Goal: Navigation & Orientation: Find specific page/section

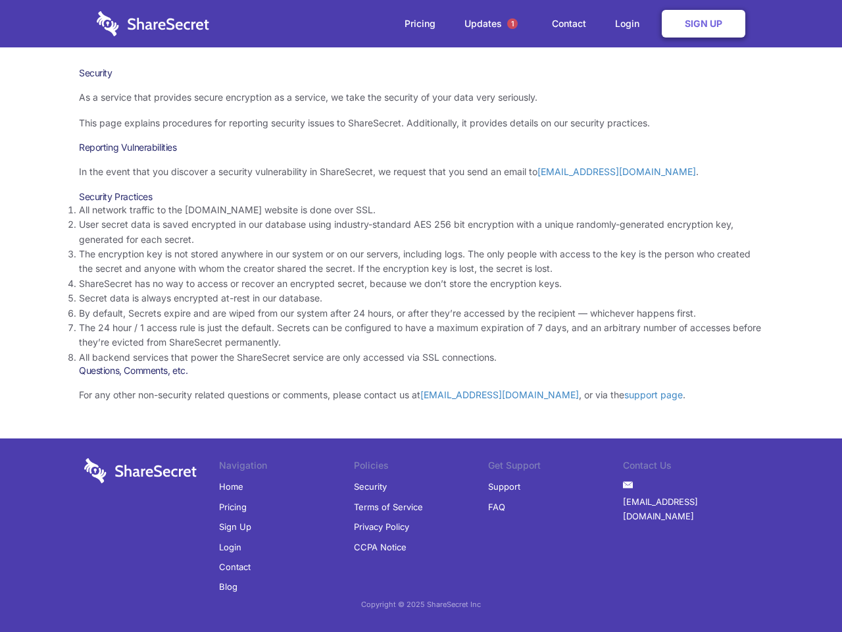
click at [421, 316] on li "By default, Secrets expire and are wiped from our system after 24 hours, or aft…" at bounding box center [421, 313] width 684 height 14
click at [512, 24] on span "1" at bounding box center [512, 23] width 11 height 11
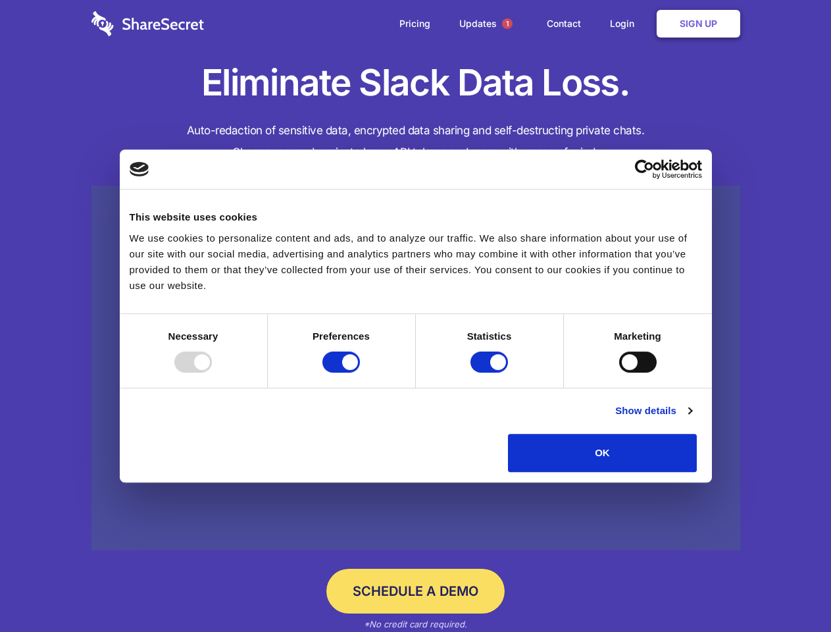
click at [212, 372] on div at bounding box center [192, 361] width 37 height 21
click at [360, 372] on input "Preferences" at bounding box center [340, 361] width 37 height 21
checkbox input "false"
click at [491, 372] on input "Statistics" at bounding box center [488, 361] width 37 height 21
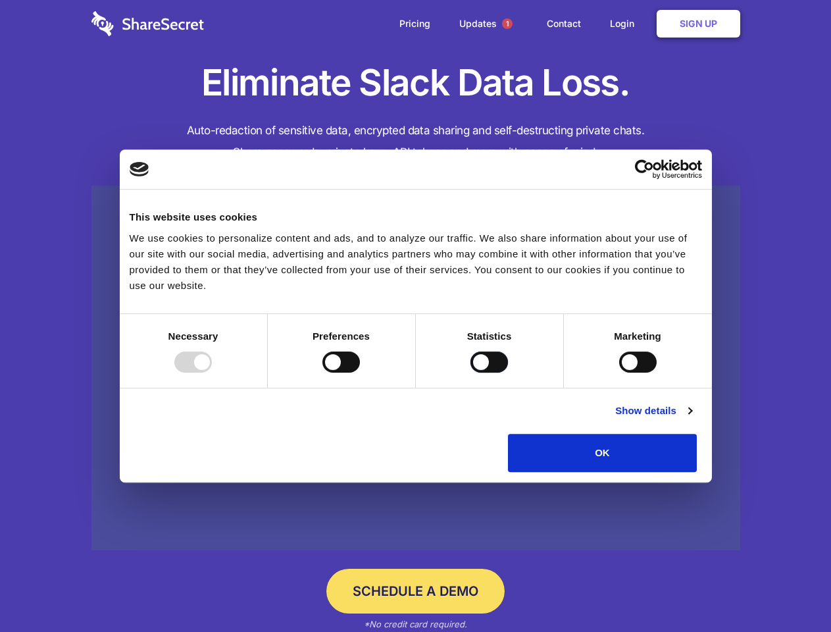
checkbox input "false"
click at [619, 372] on input "Marketing" at bounding box center [637, 361] width 37 height 21
checkbox input "true"
click at [691, 418] on link "Show details" at bounding box center [653, 411] width 76 height 16
